Goal: Task Accomplishment & Management: Complete application form

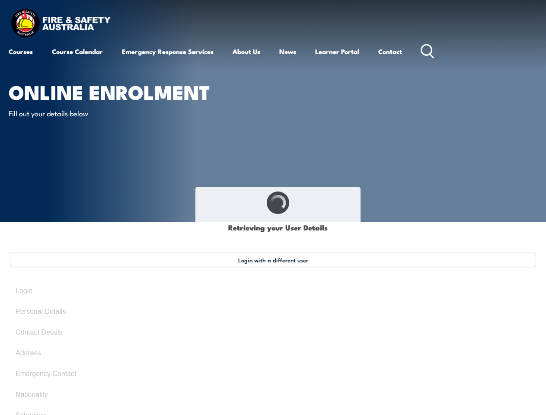
select select "Mr"
type input "[PERSON_NAME]"
type input "Ash"
type input "[PERSON_NAME]"
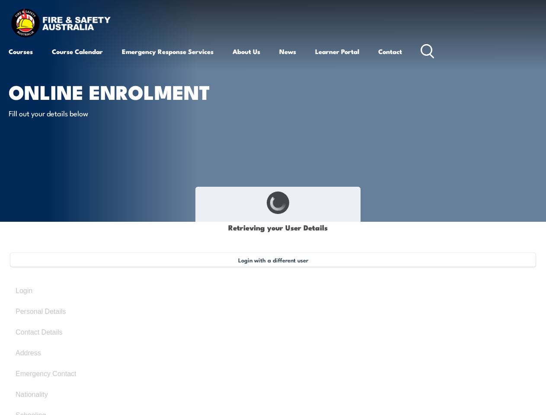
type input "[DATE]"
type input "XVEX5376H4"
select select "M"
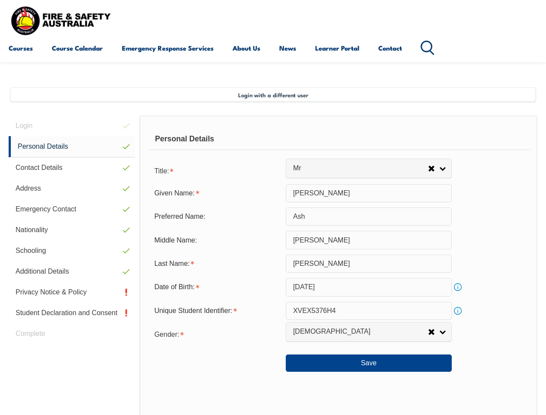
scroll to position [210, 0]
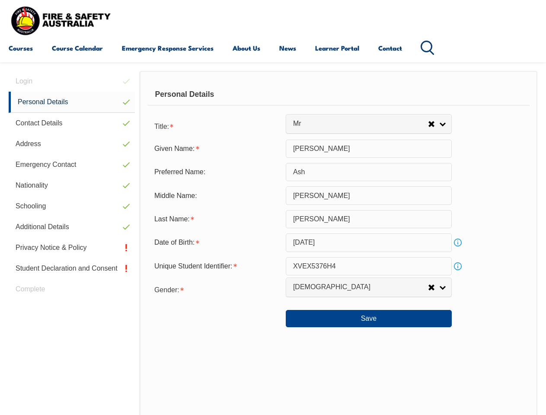
click at [273, 103] on div "Personal Details" at bounding box center [338, 95] width 382 height 22
click at [273, 243] on div "Date of Birth:" at bounding box center [216, 242] width 138 height 16
click at [72, 81] on div "Login Personal Details Contact Details Address Emergency Contact Nationality Sc…" at bounding box center [74, 295] width 131 height 449
click at [72, 102] on link "Personal Details" at bounding box center [72, 102] width 126 height 21
click at [72, 123] on link "Contact Details" at bounding box center [72, 123] width 126 height 21
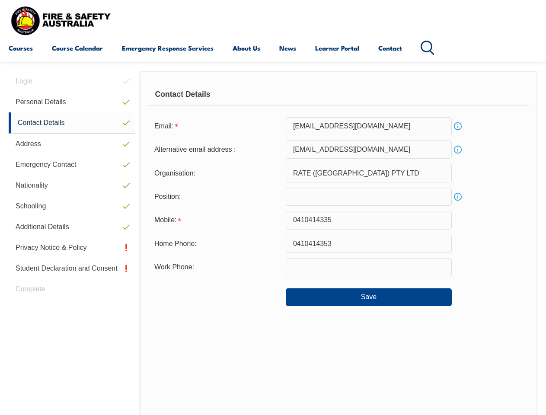
click at [72, 144] on link "Address" at bounding box center [72, 144] width 126 height 21
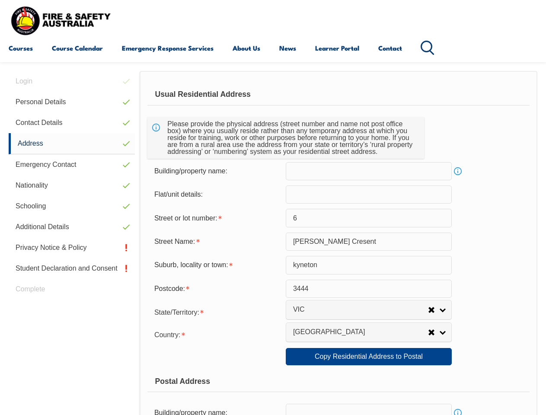
click at [72, 165] on link "Emergency Contact" at bounding box center [72, 164] width 126 height 21
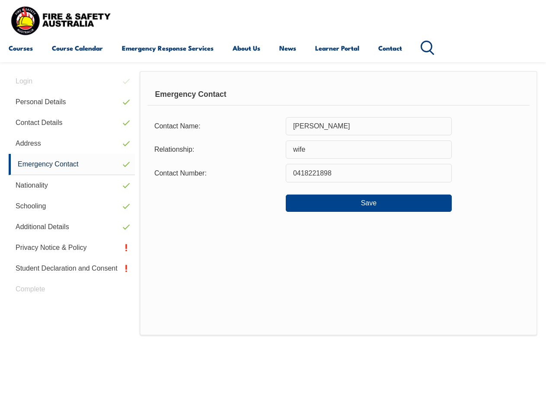
click at [72, 186] on link "Nationality" at bounding box center [72, 185] width 126 height 21
